Goal: Check status: Check status

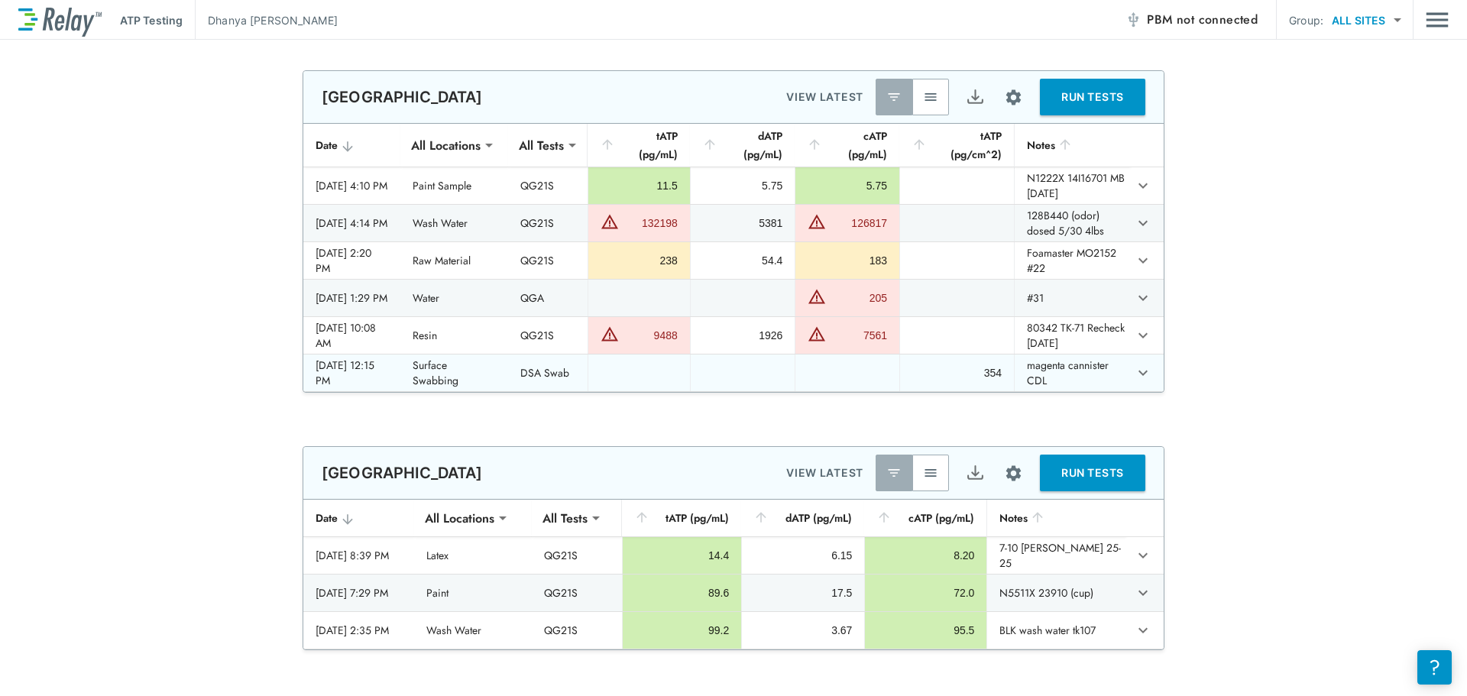
click at [507, 391] on td "Surface Swabbing" at bounding box center [453, 373] width 107 height 37
click at [927, 105] on button "button" at bounding box center [930, 97] width 37 height 37
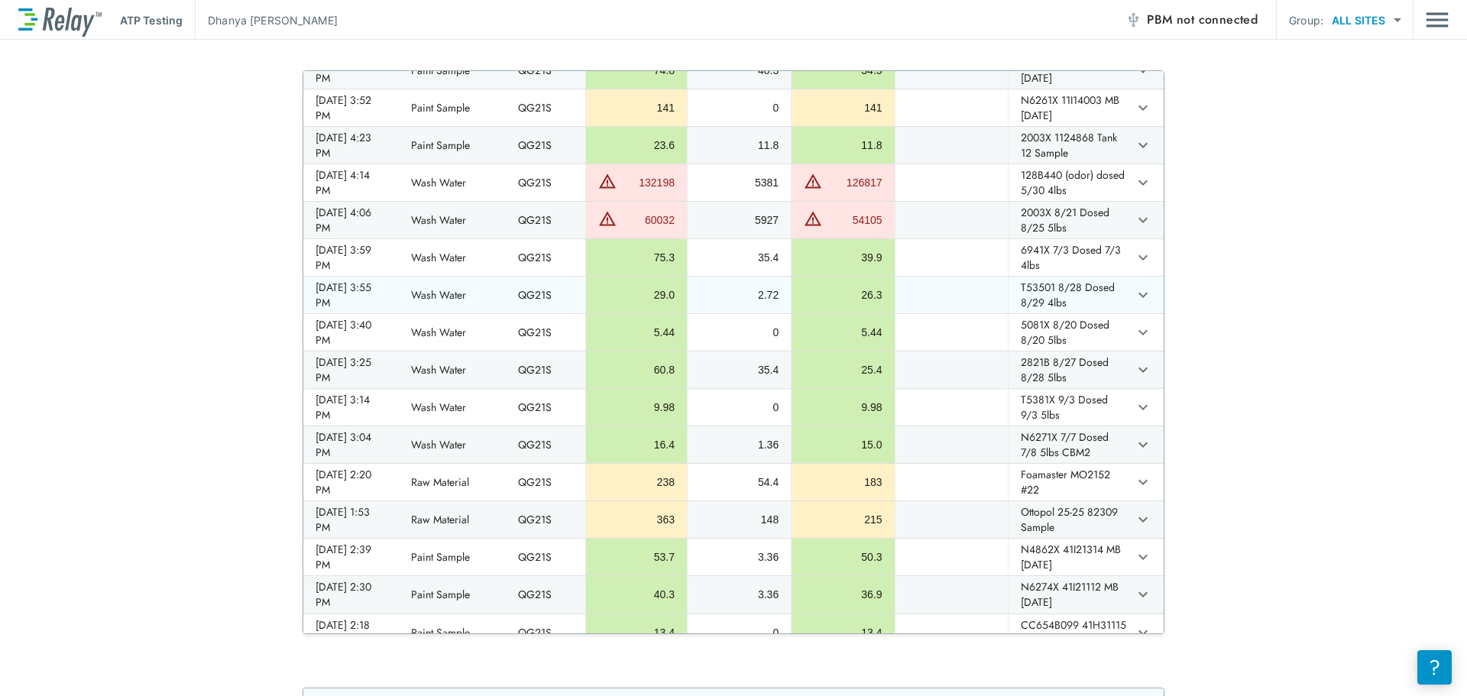
scroll to position [76, 0]
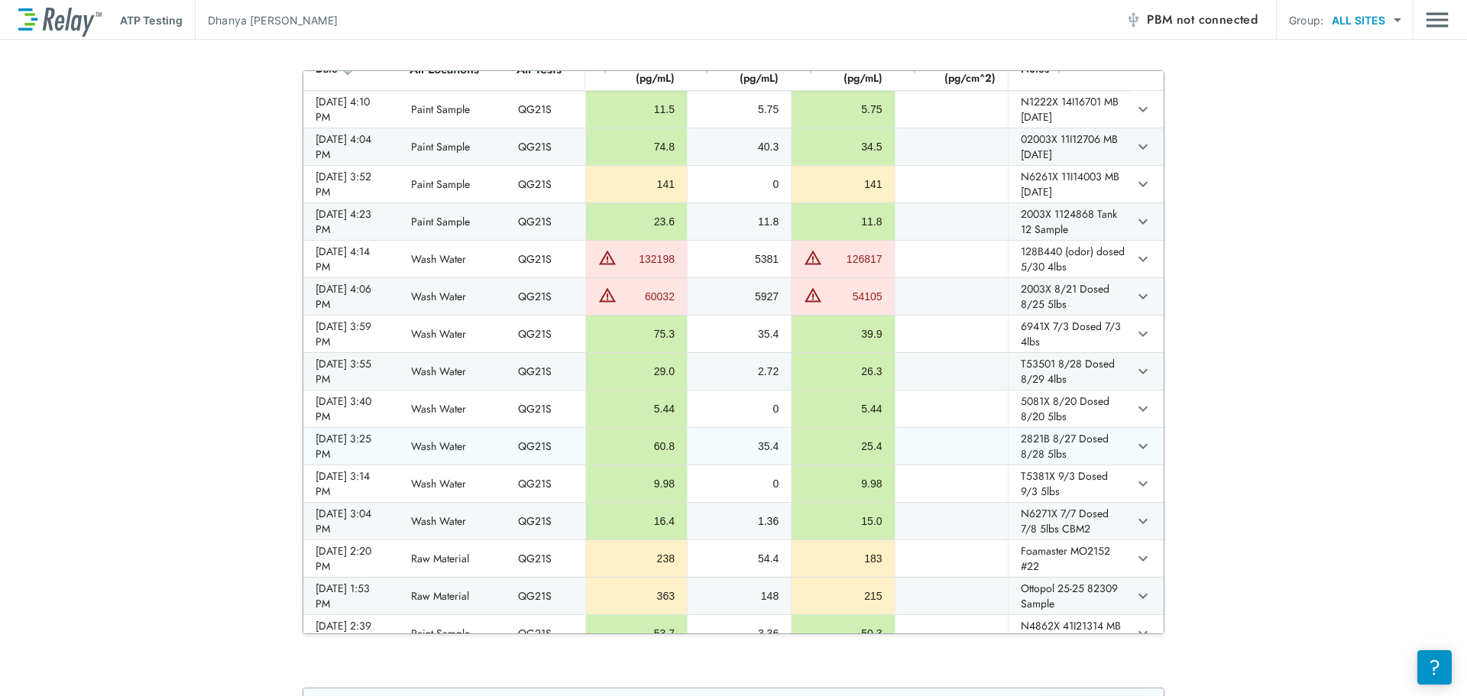
click at [1278, 400] on div "**********" at bounding box center [733, 352] width 1467 height 564
click at [1134, 599] on icon "expand row" at bounding box center [1143, 596] width 18 height 18
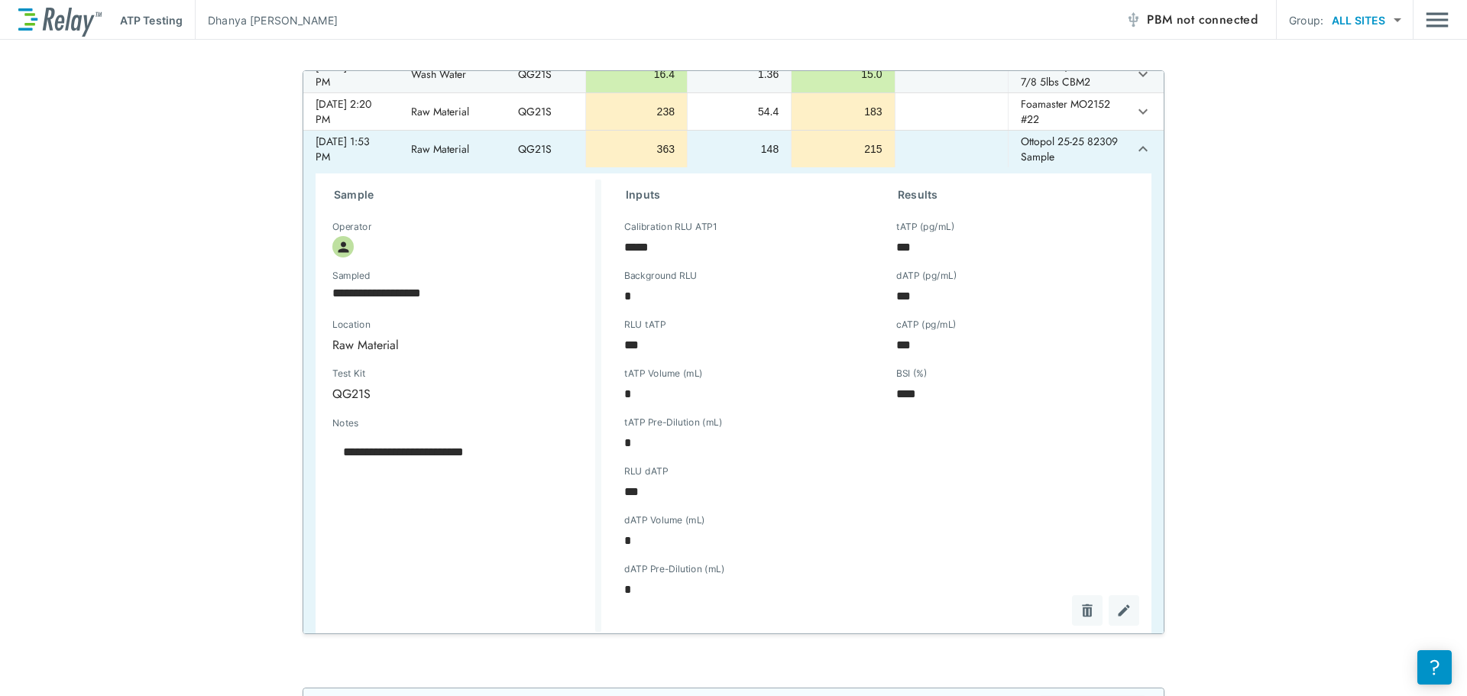
scroll to position [535, 0]
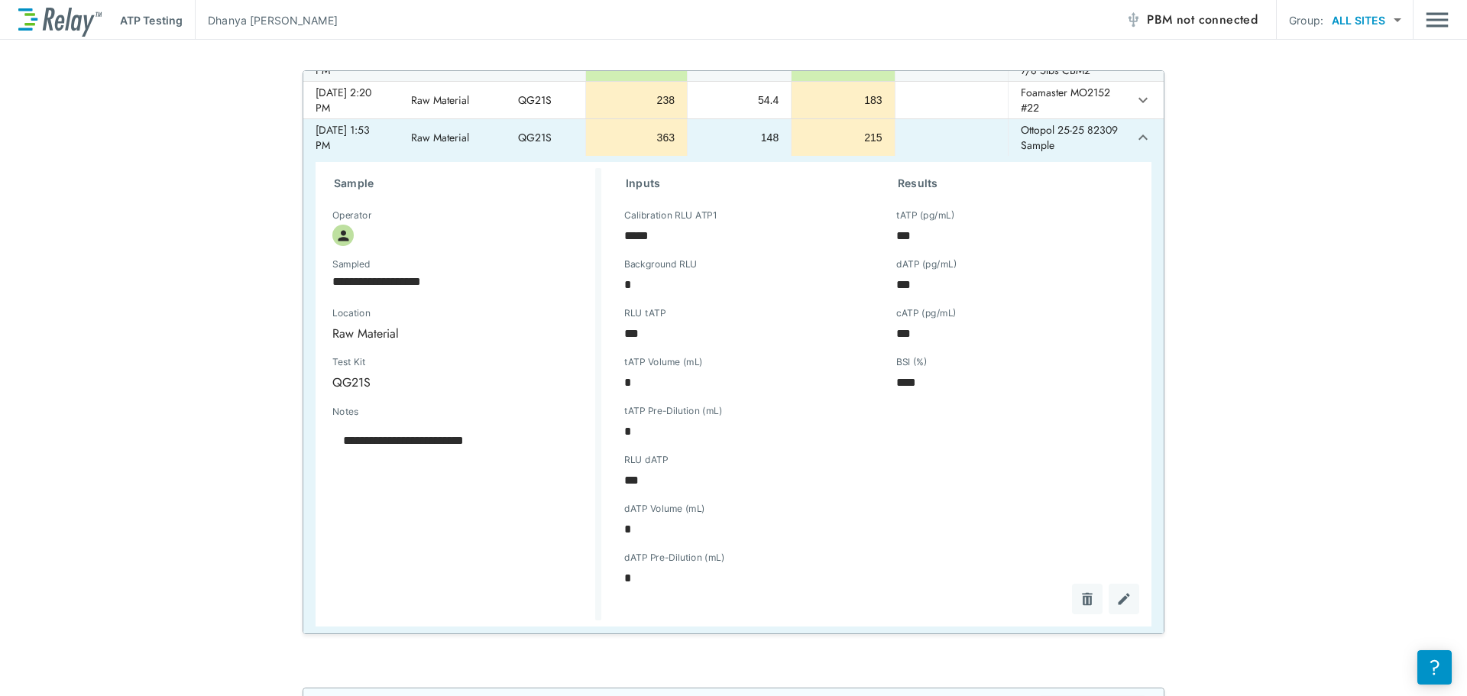
type textarea "*"
click at [1134, 141] on icon "expand row" at bounding box center [1143, 137] width 18 height 18
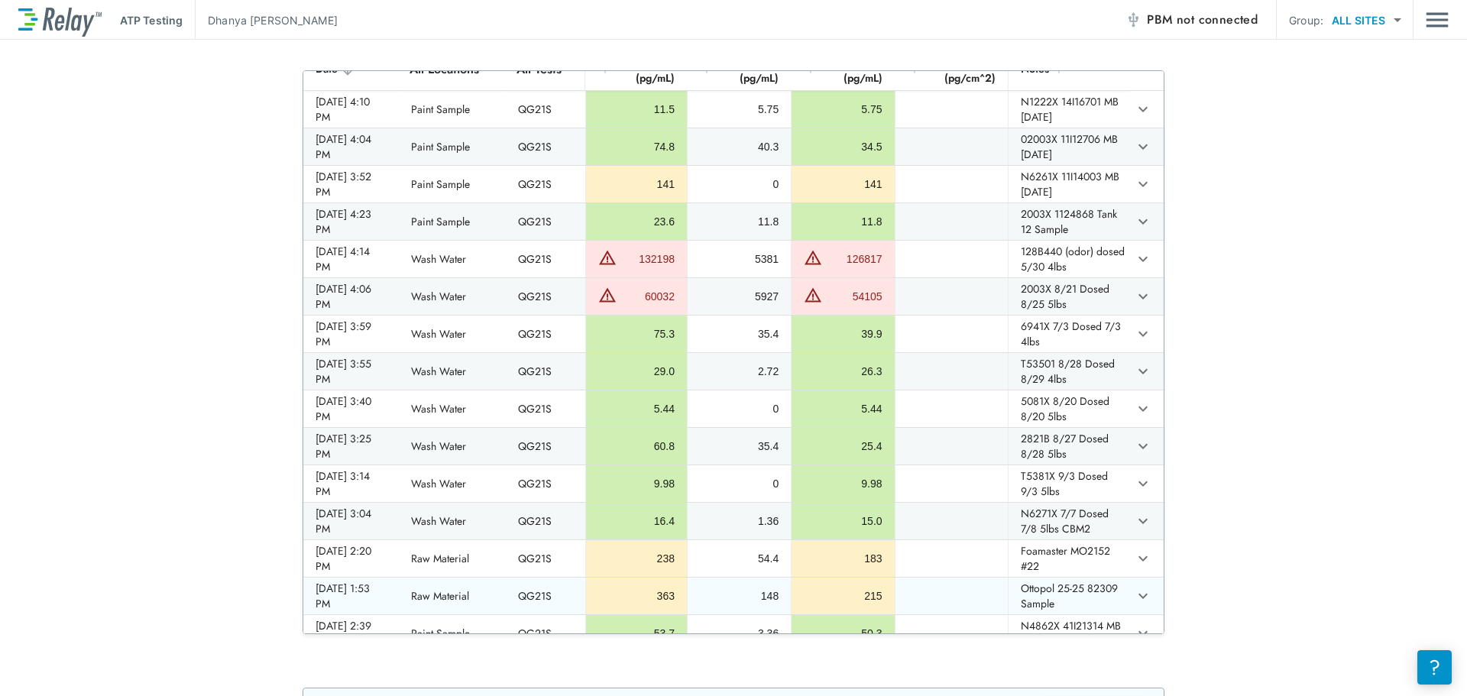
scroll to position [153, 0]
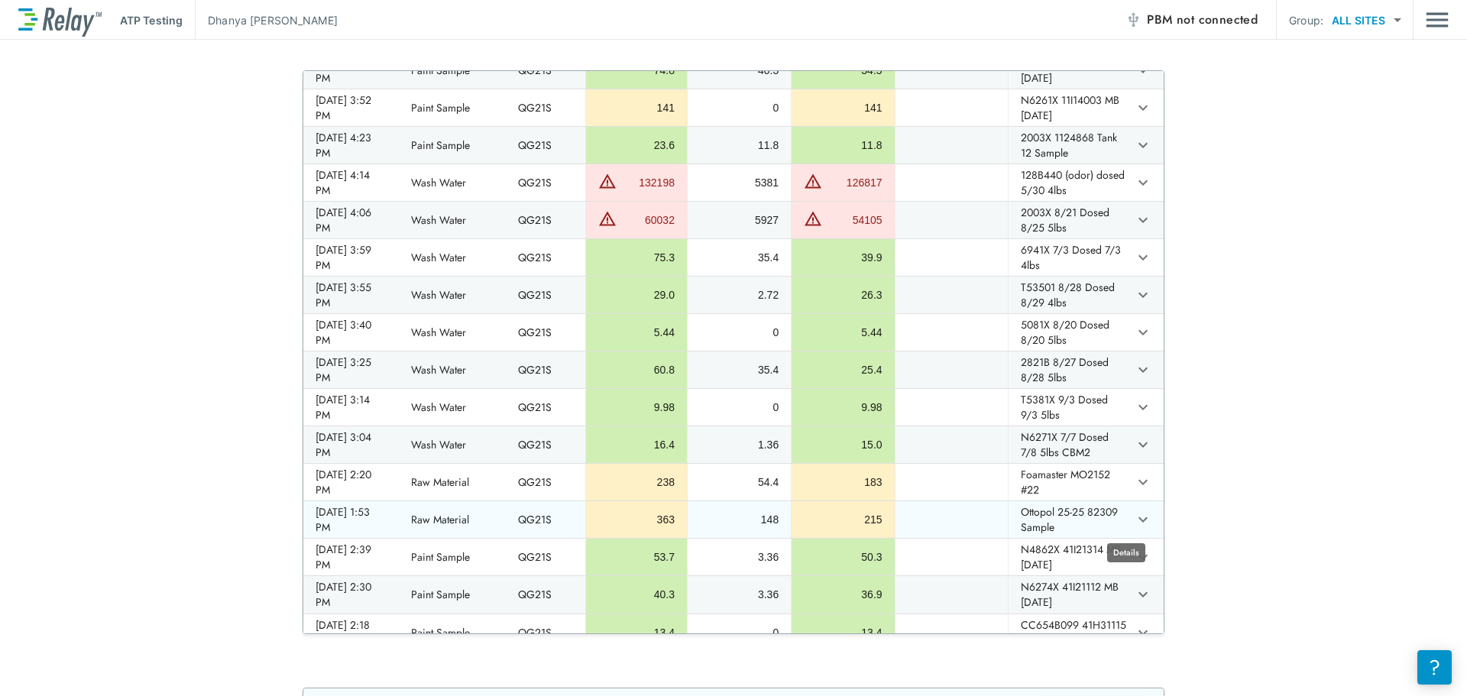
click at [1134, 520] on icon "expand row" at bounding box center [1143, 519] width 18 height 18
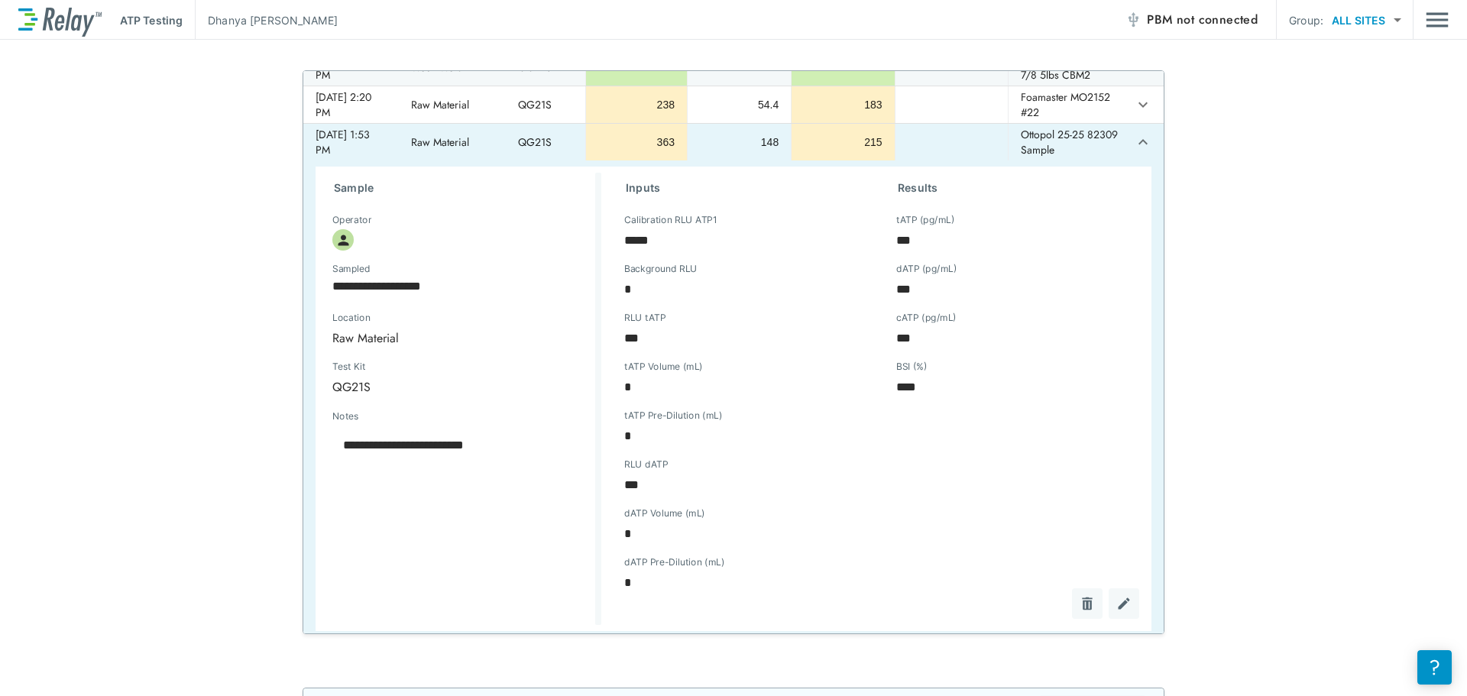
scroll to position [535, 0]
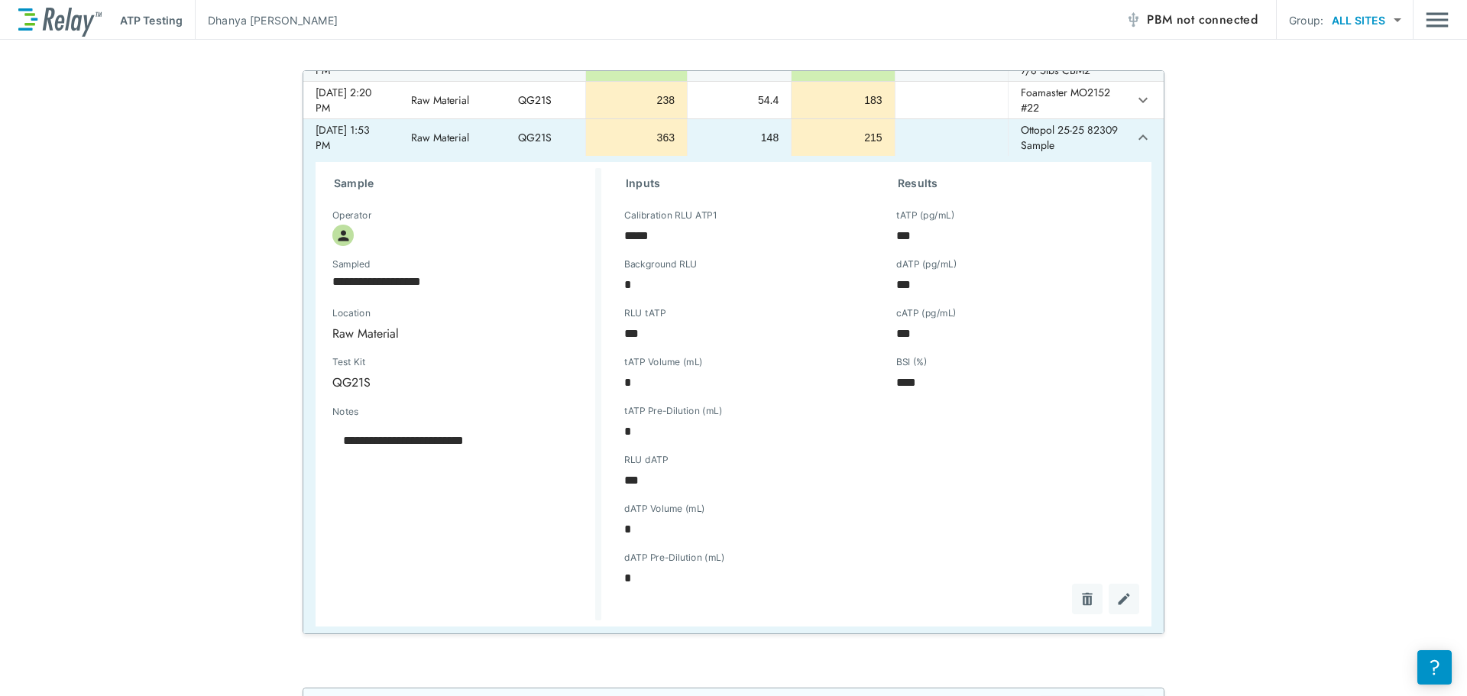
click at [335, 235] on icon "sticky table" at bounding box center [343, 236] width 16 height 16
type textarea "*"
click at [1130, 136] on button "expand row" at bounding box center [1143, 138] width 26 height 26
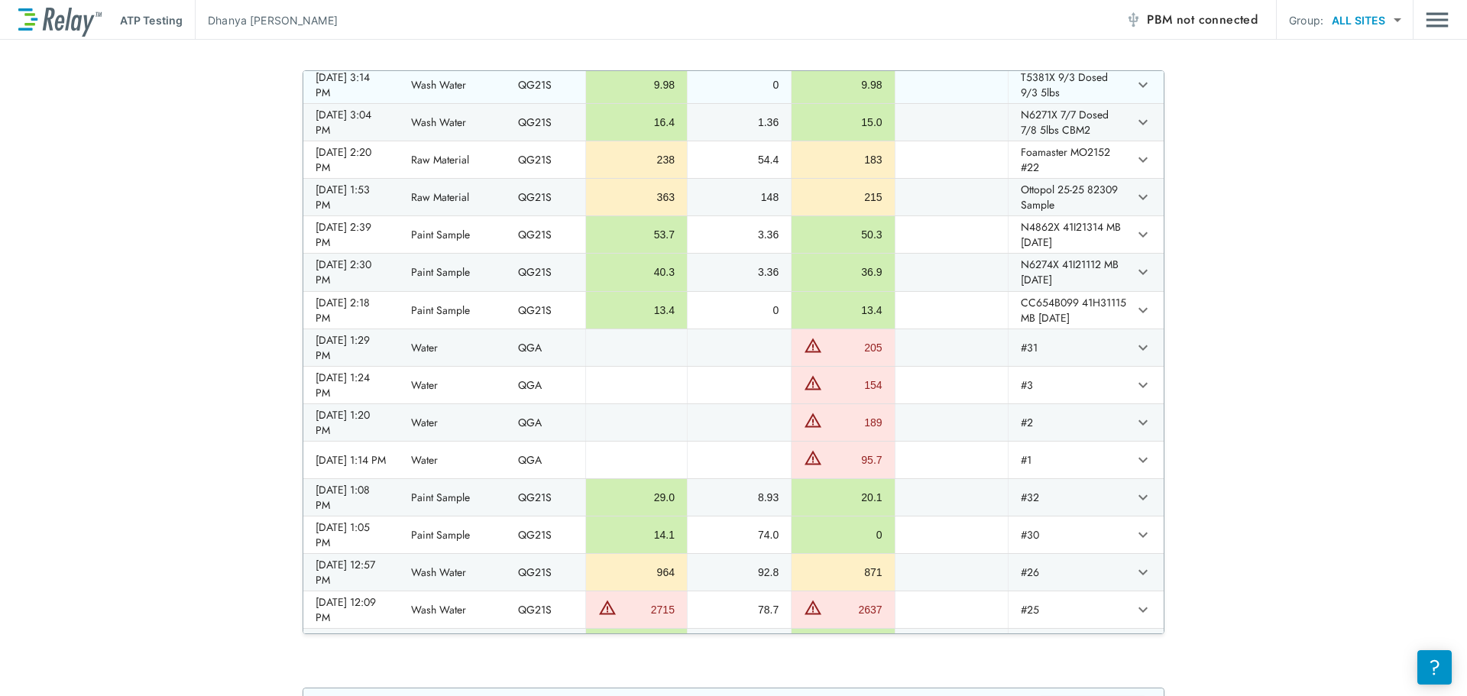
scroll to position [382, 0]
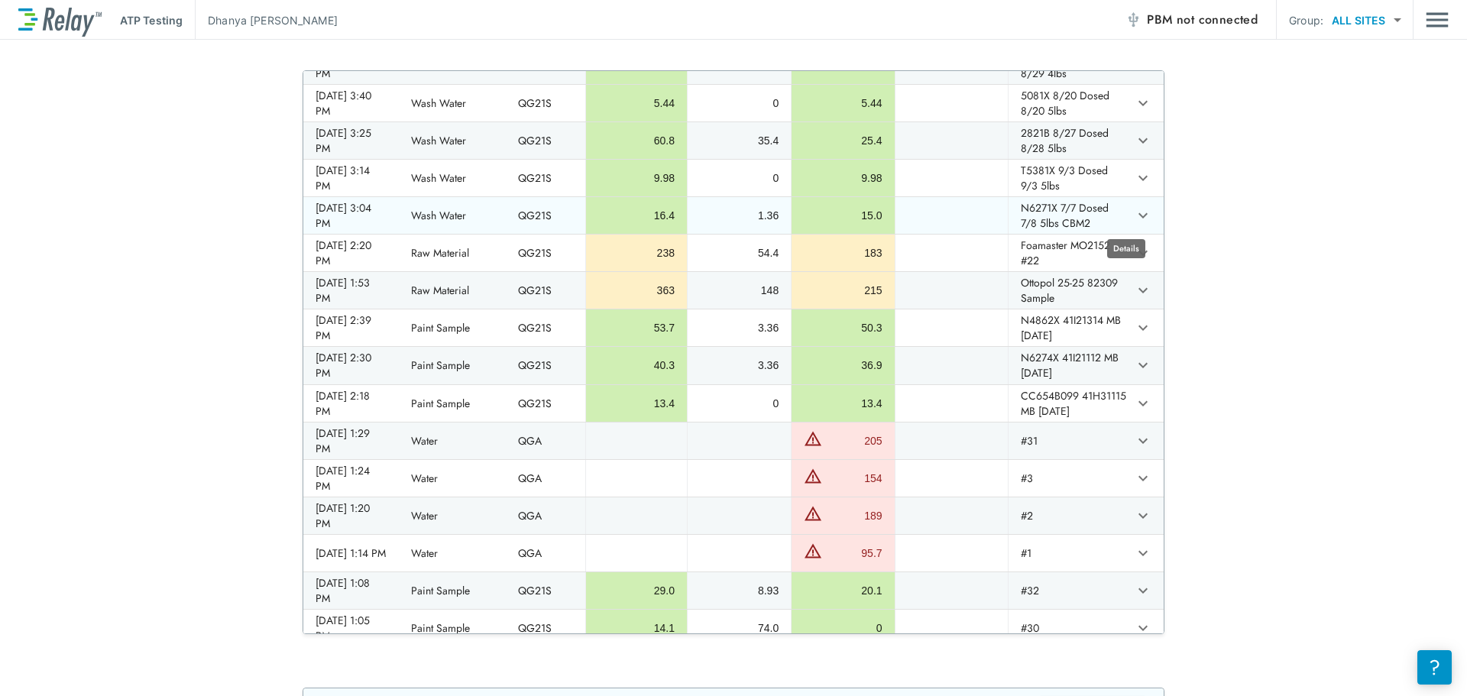
click at [1134, 215] on icon "expand row" at bounding box center [1143, 215] width 18 height 18
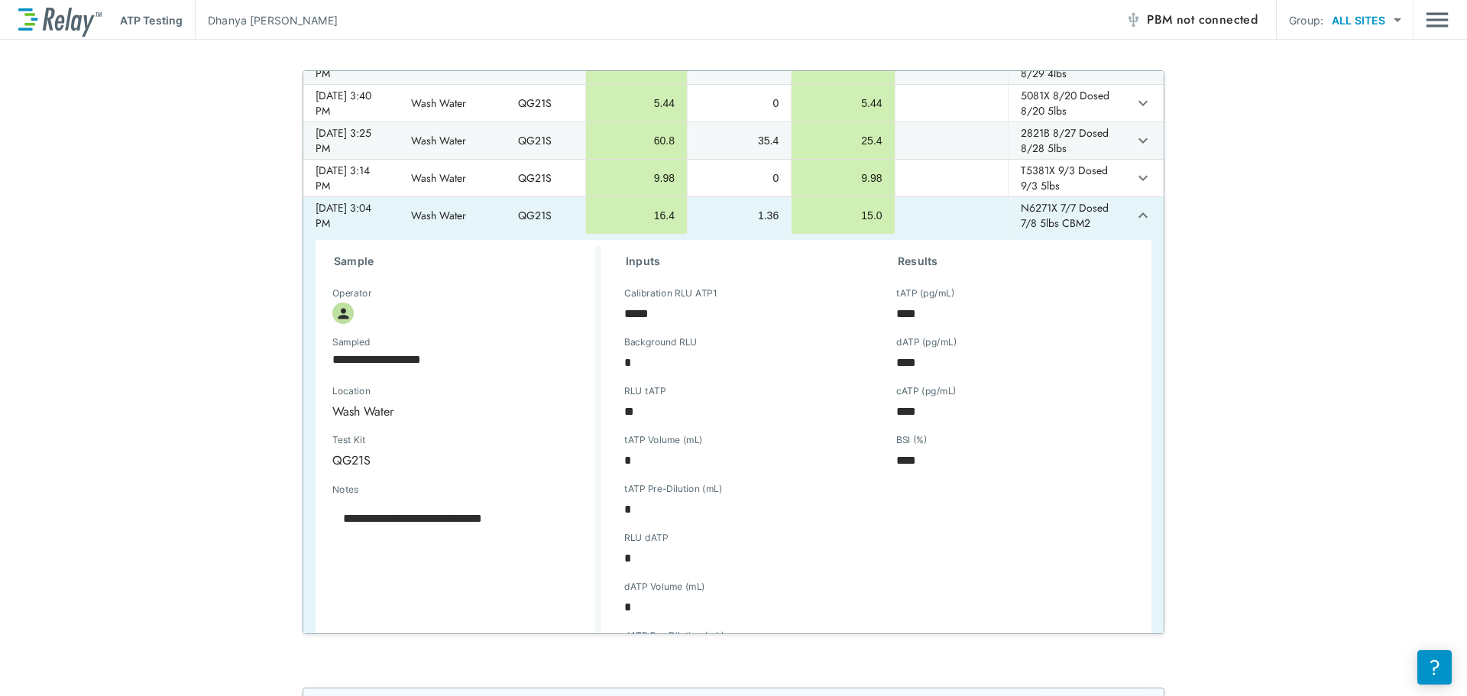
type textarea "*"
click at [1134, 216] on icon "expand row" at bounding box center [1143, 215] width 18 height 18
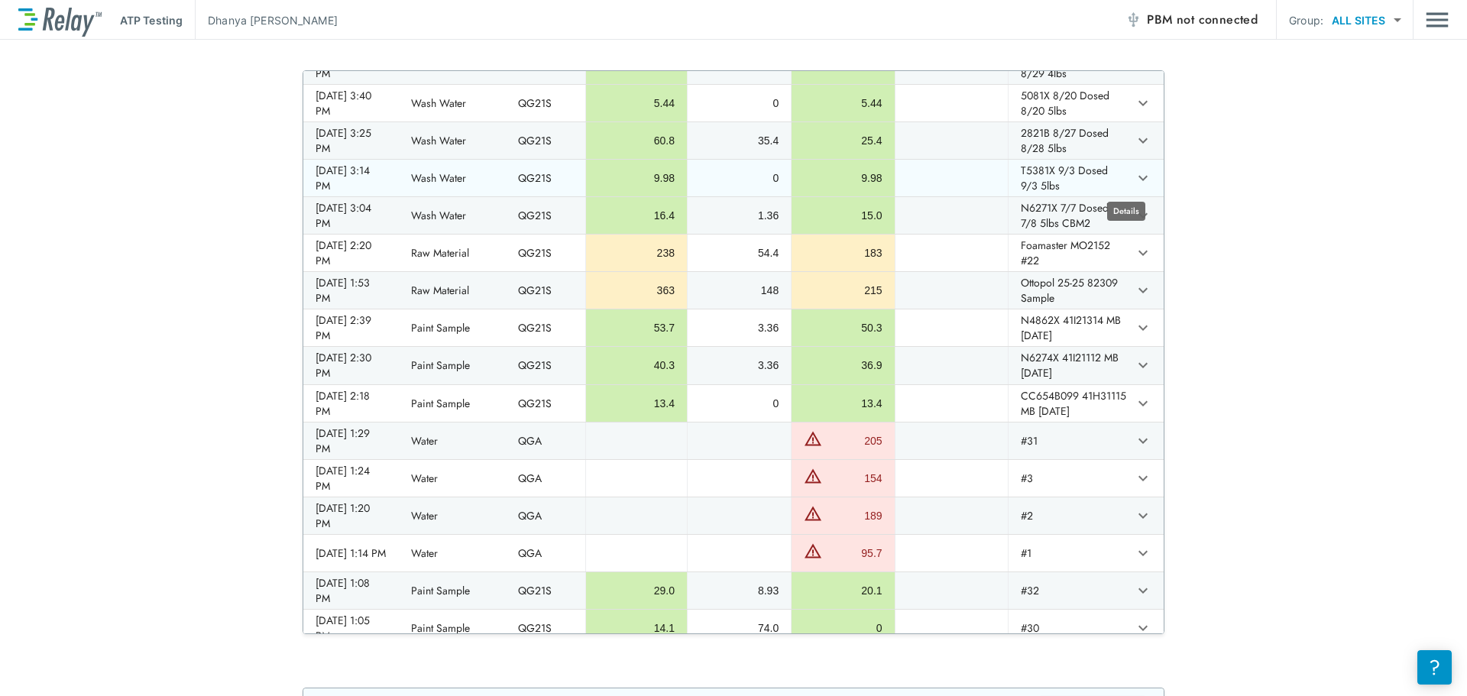
click at [1139, 178] on icon "expand row" at bounding box center [1143, 178] width 9 height 5
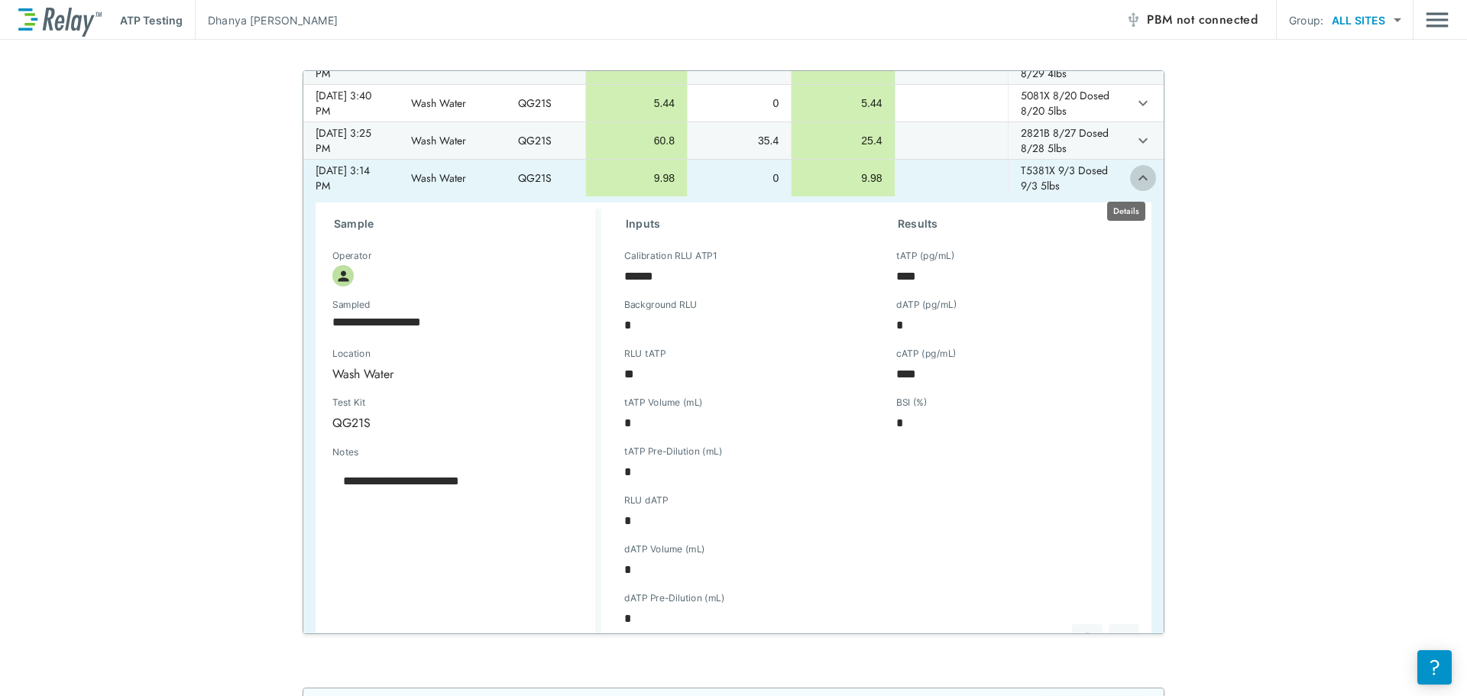
click at [1139, 178] on icon "expand row" at bounding box center [1143, 177] width 9 height 5
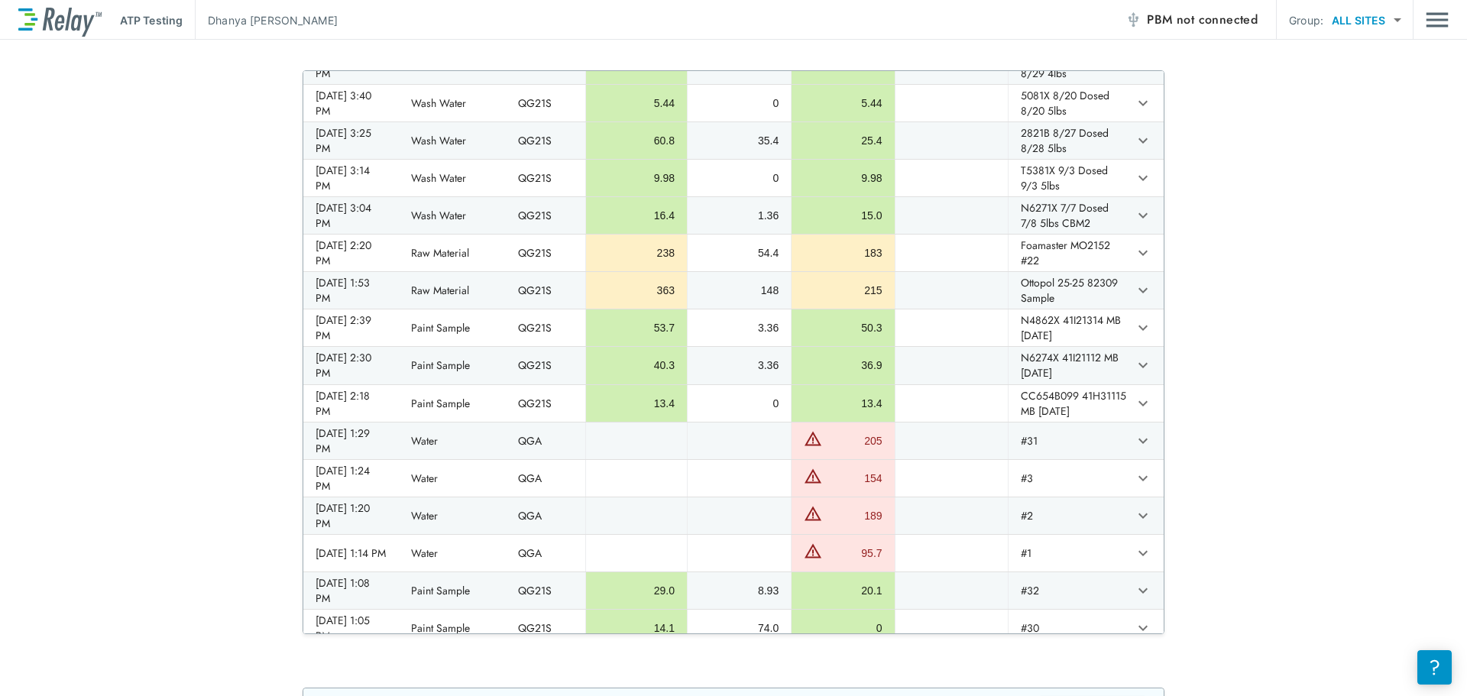
click at [1327, 352] on div "**********" at bounding box center [733, 352] width 1467 height 564
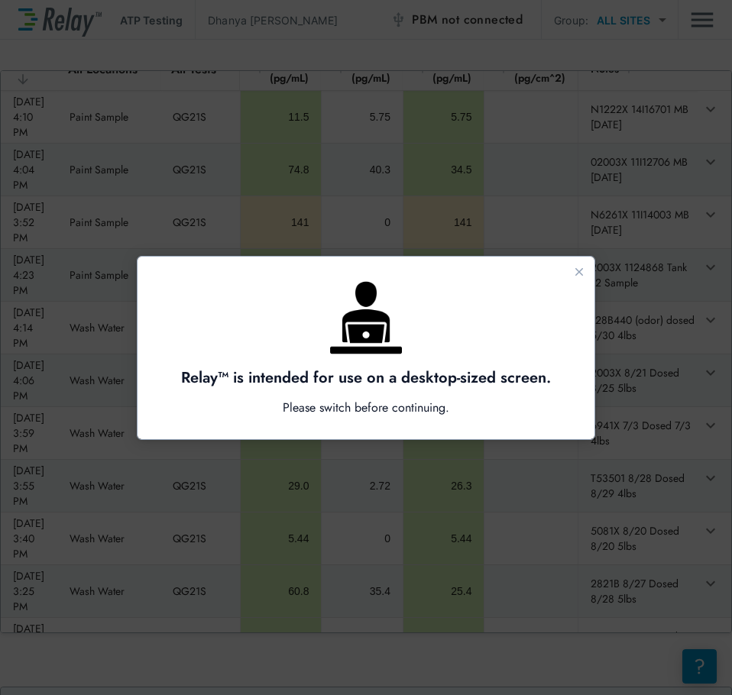
scroll to position [0, 0]
click at [583, 273] on icon "Close guide" at bounding box center [579, 272] width 12 height 12
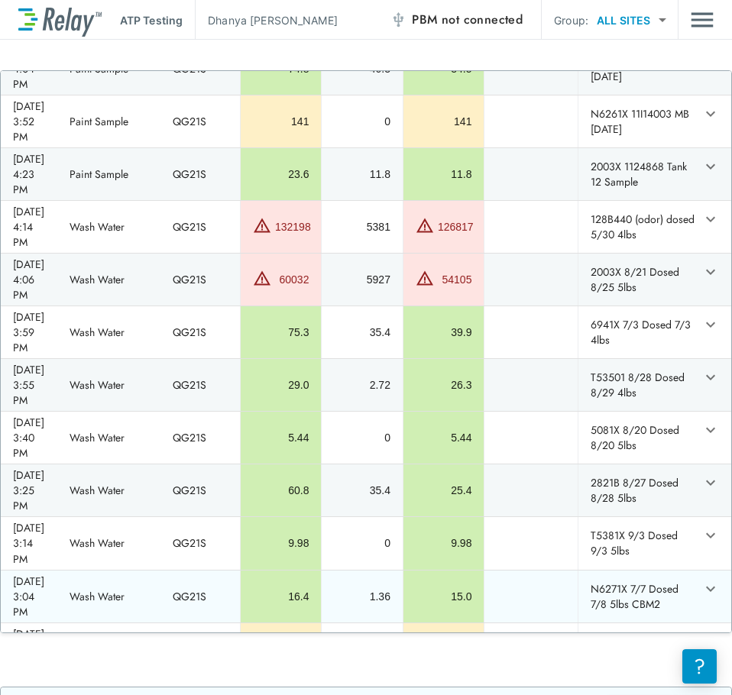
scroll to position [153, 0]
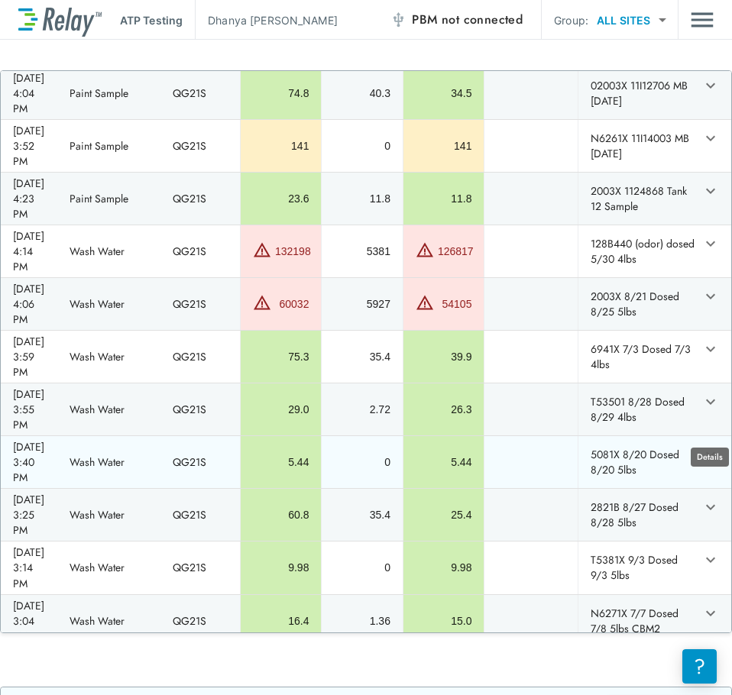
click at [707, 446] on icon "expand row" at bounding box center [710, 455] width 18 height 18
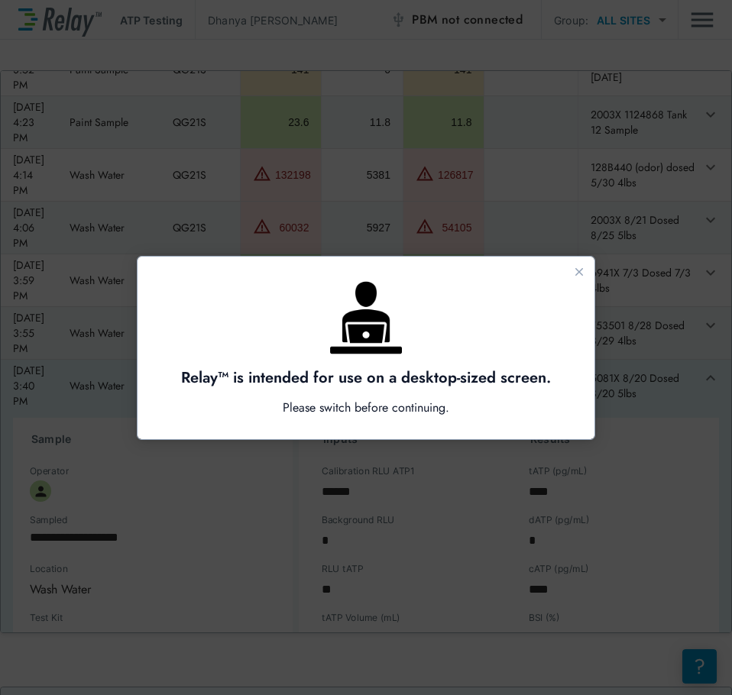
scroll to position [0, 0]
click at [578, 279] on button "Close guide" at bounding box center [579, 272] width 18 height 18
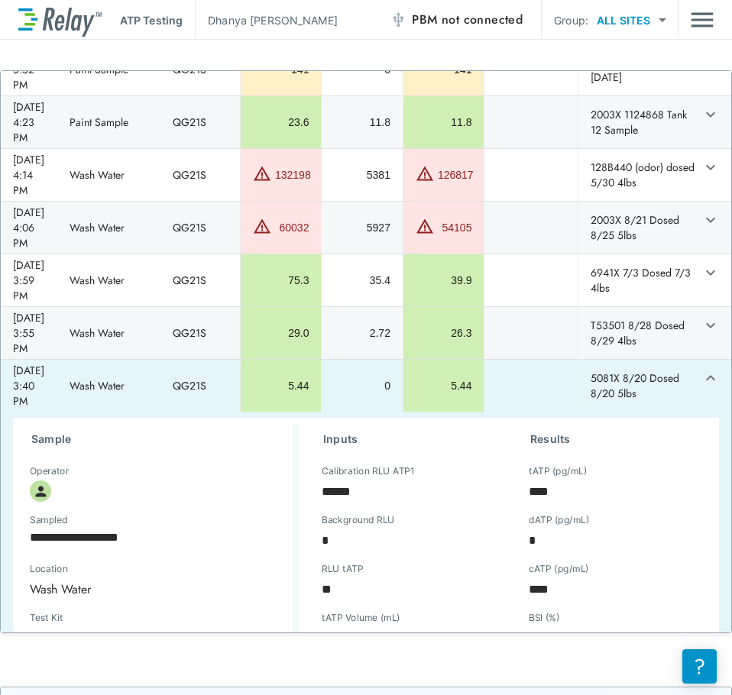
type textarea "*"
click at [701, 369] on icon "expand row" at bounding box center [710, 378] width 18 height 18
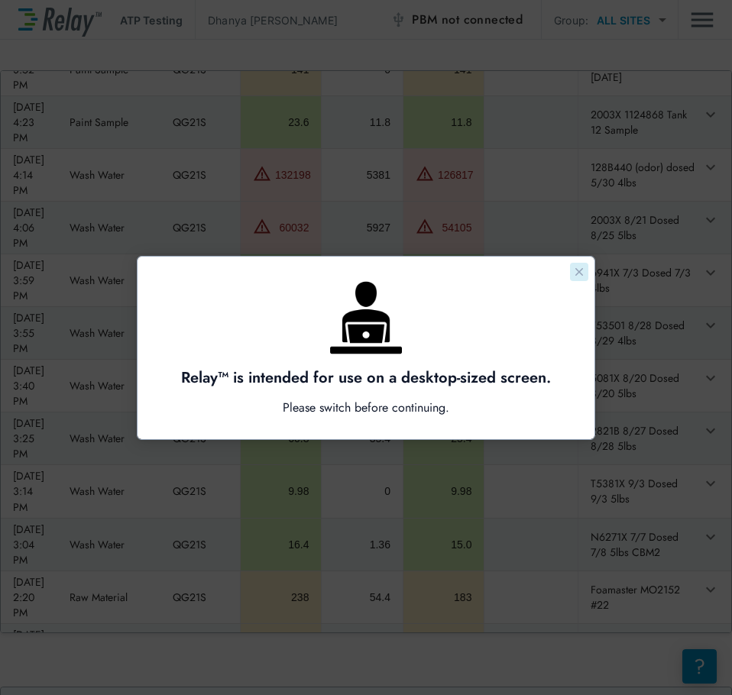
click at [585, 267] on button "Close guide" at bounding box center [579, 272] width 18 height 18
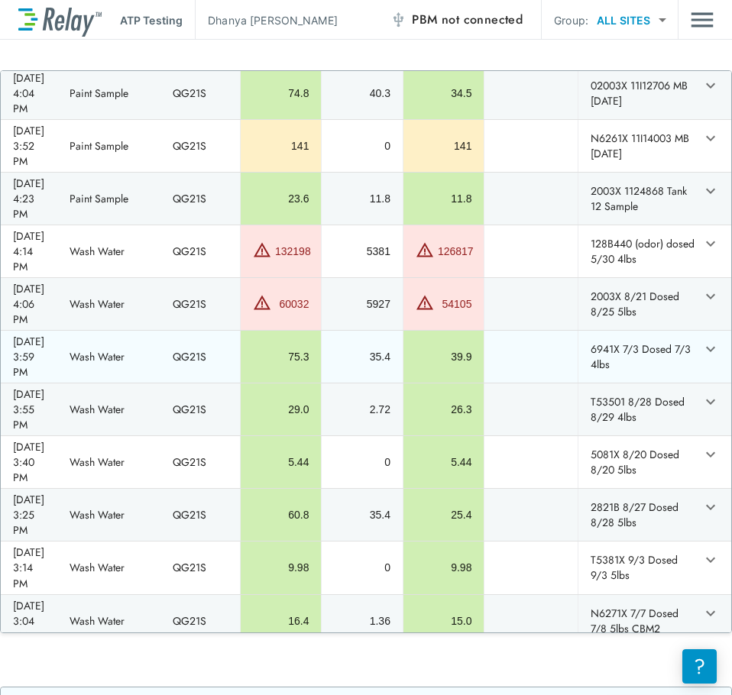
scroll to position [76, 0]
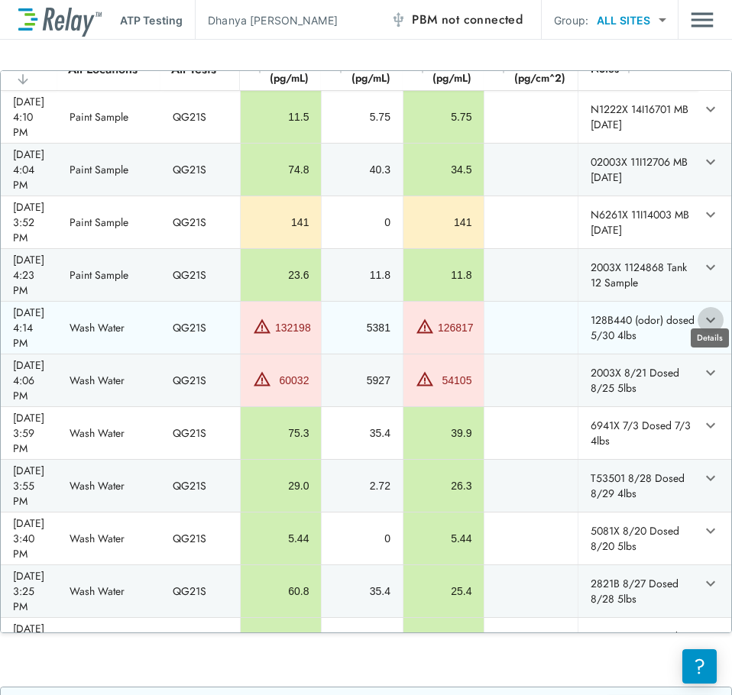
click at [708, 311] on icon "expand row" at bounding box center [710, 320] width 18 height 18
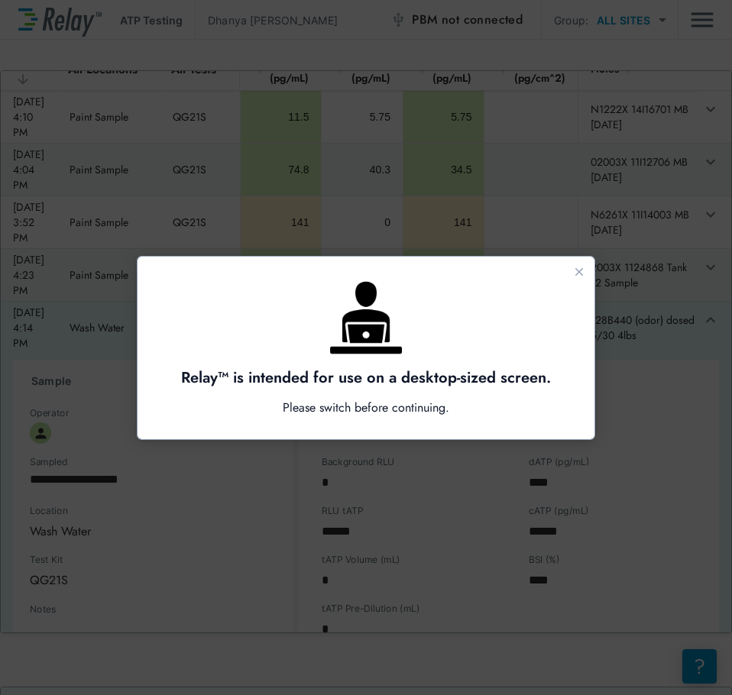
scroll to position [0, 0]
click at [583, 267] on icon "Close guide" at bounding box center [579, 272] width 12 height 12
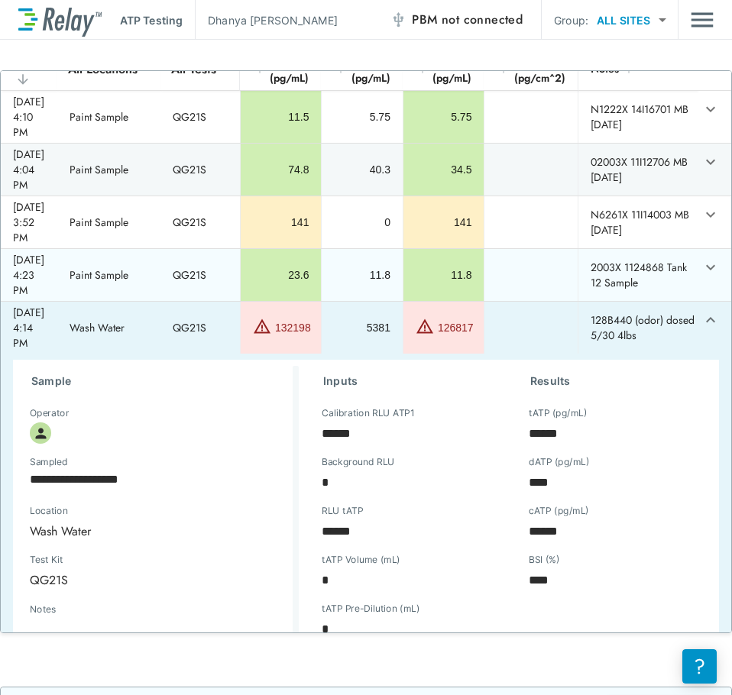
type textarea "*"
click at [701, 311] on icon "expand row" at bounding box center [710, 320] width 18 height 18
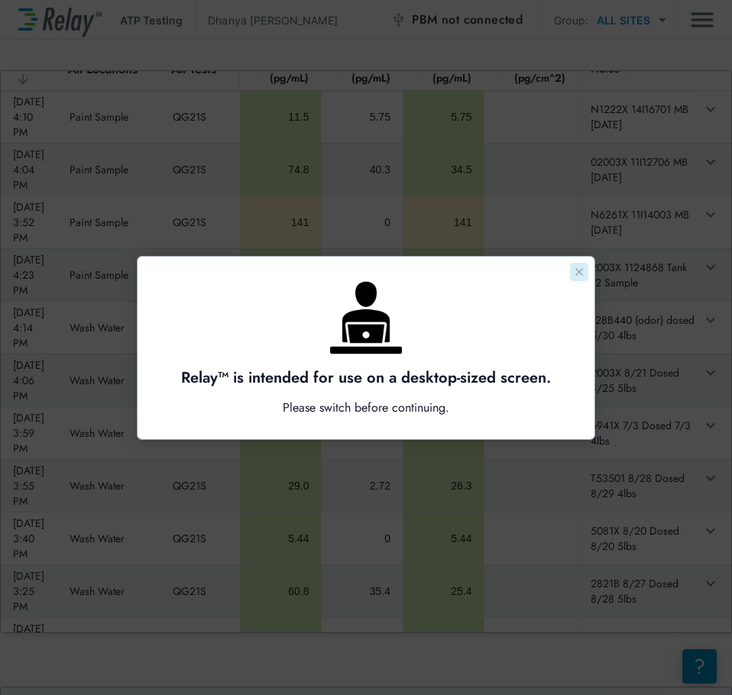
click at [581, 271] on icon "Close guide" at bounding box center [579, 272] width 8 height 8
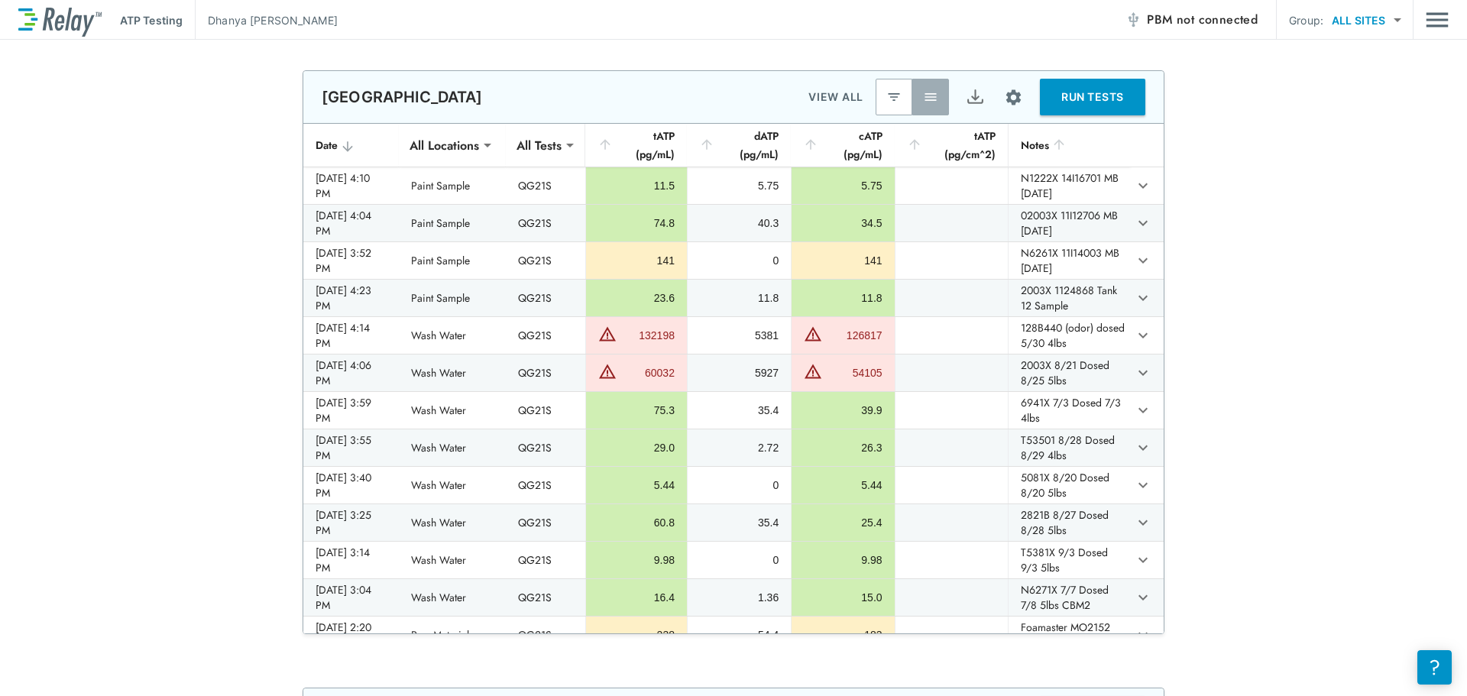
click at [255, 205] on div "**********" at bounding box center [733, 352] width 1467 height 564
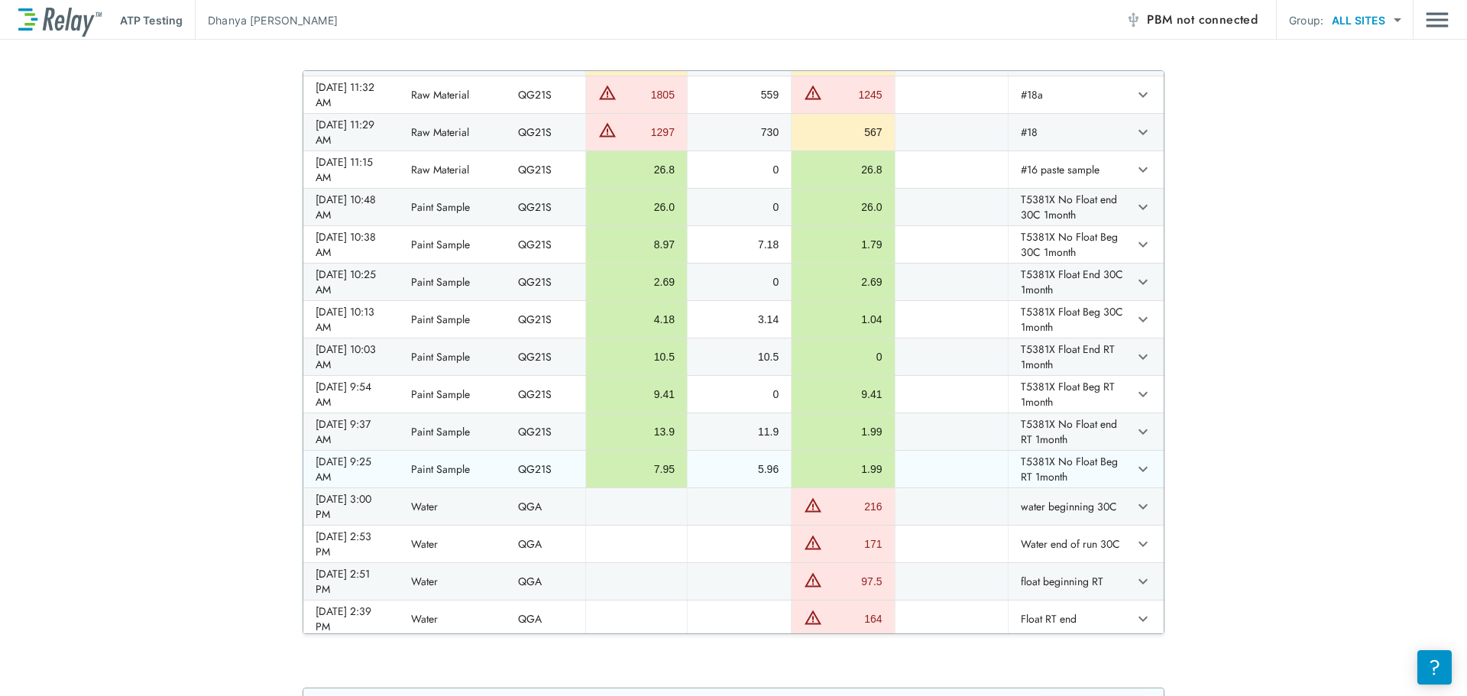
scroll to position [1223, 0]
